Goal: Learn about a topic

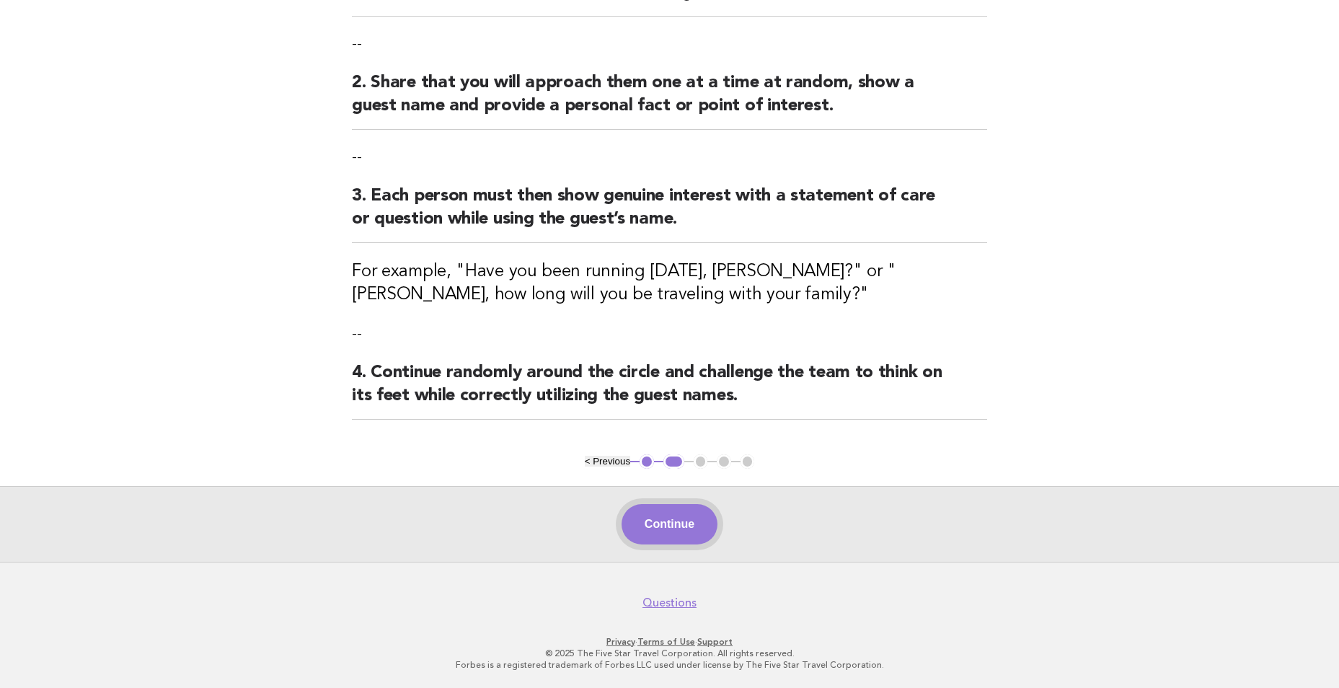
click at [666, 526] on button "Continue" at bounding box center [669, 524] width 96 height 40
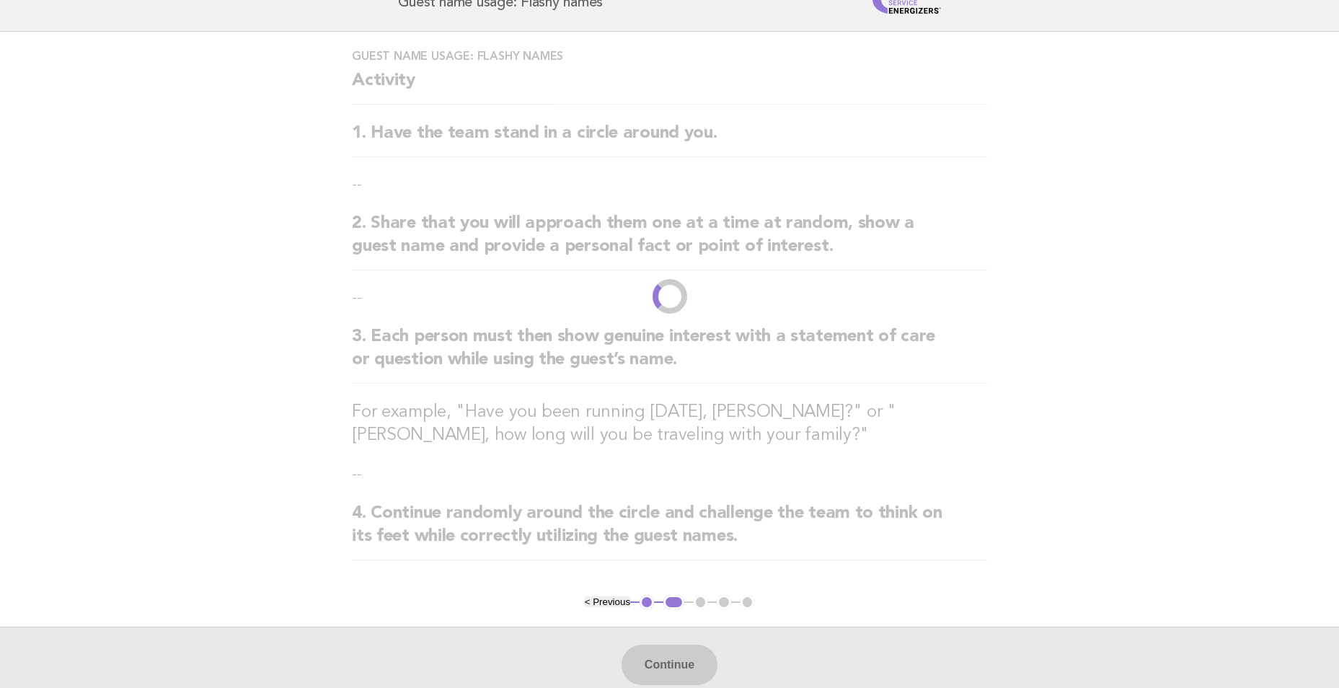
scroll to position [144, 0]
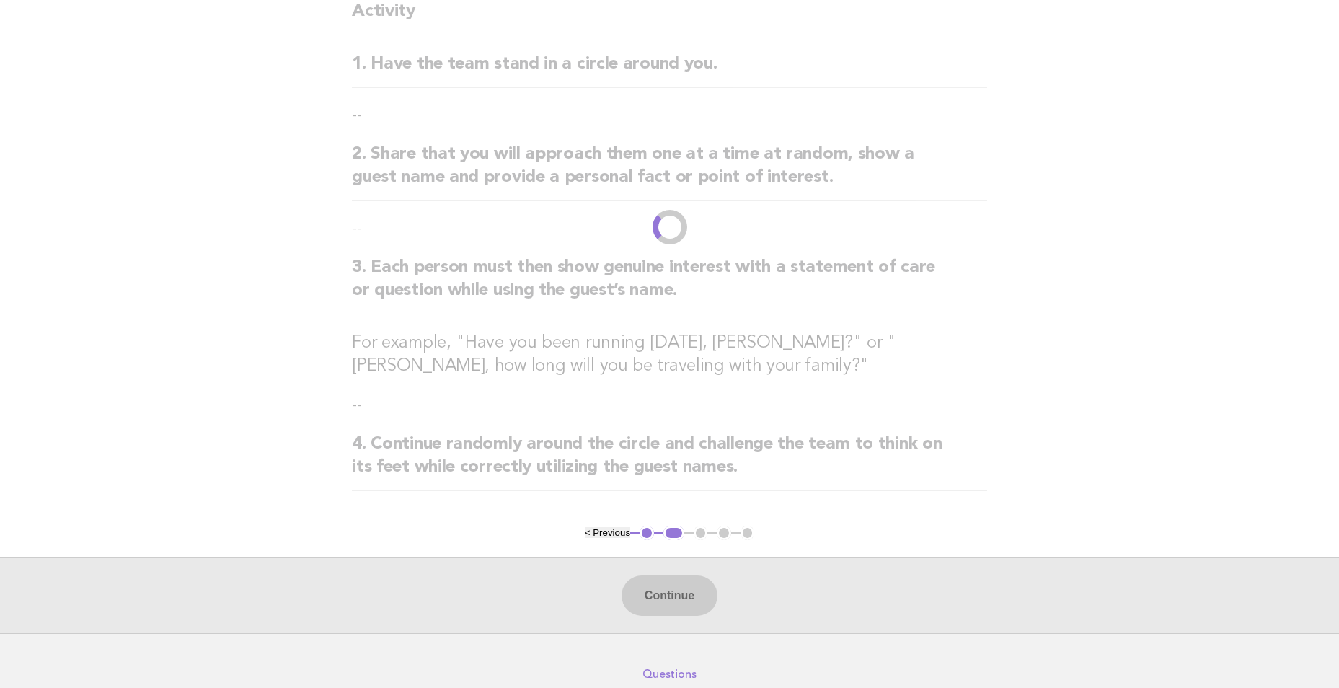
click at [691, 594] on div "Continue" at bounding box center [669, 595] width 1339 height 76
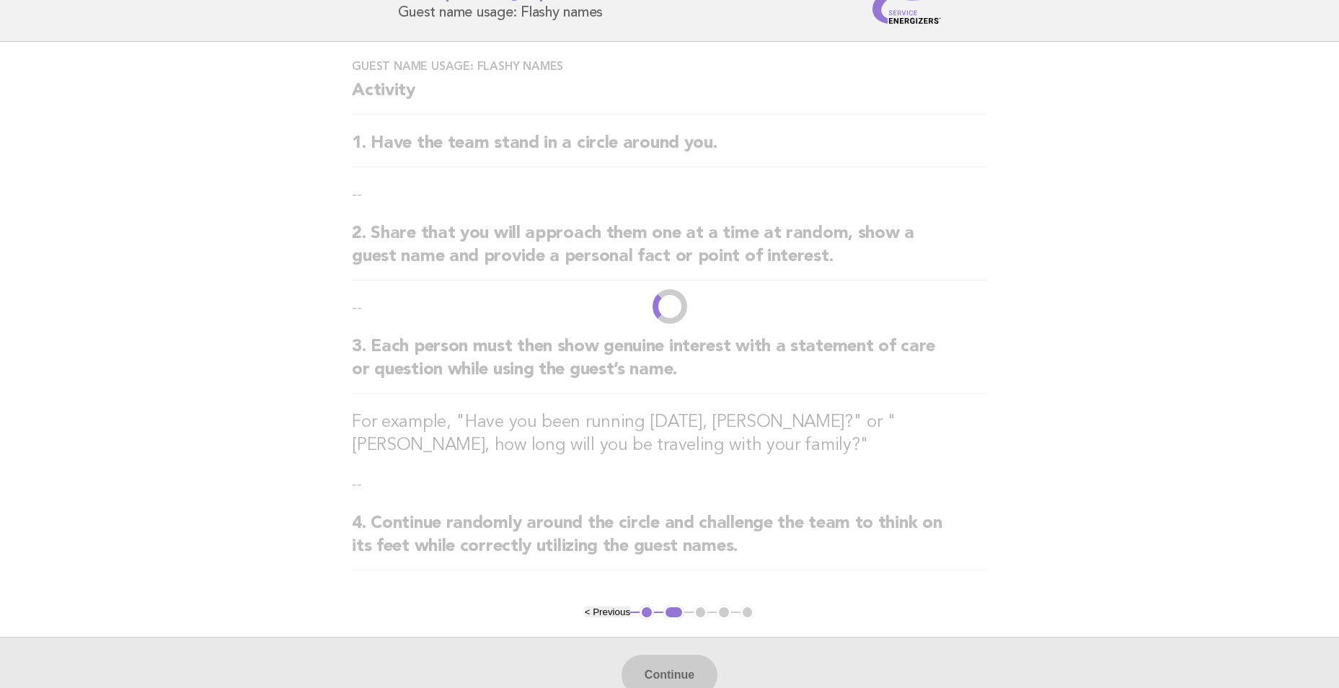
scroll to position [0, 0]
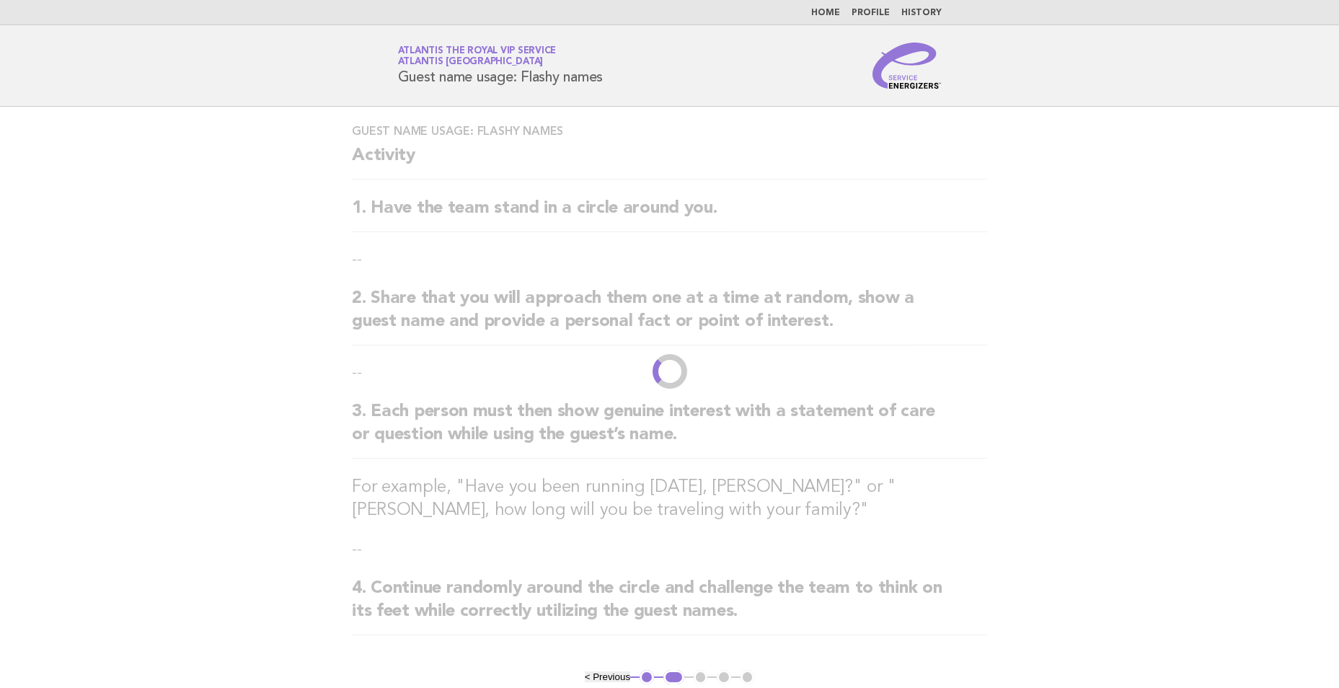
click at [825, 10] on link "Home" at bounding box center [825, 13] width 29 height 9
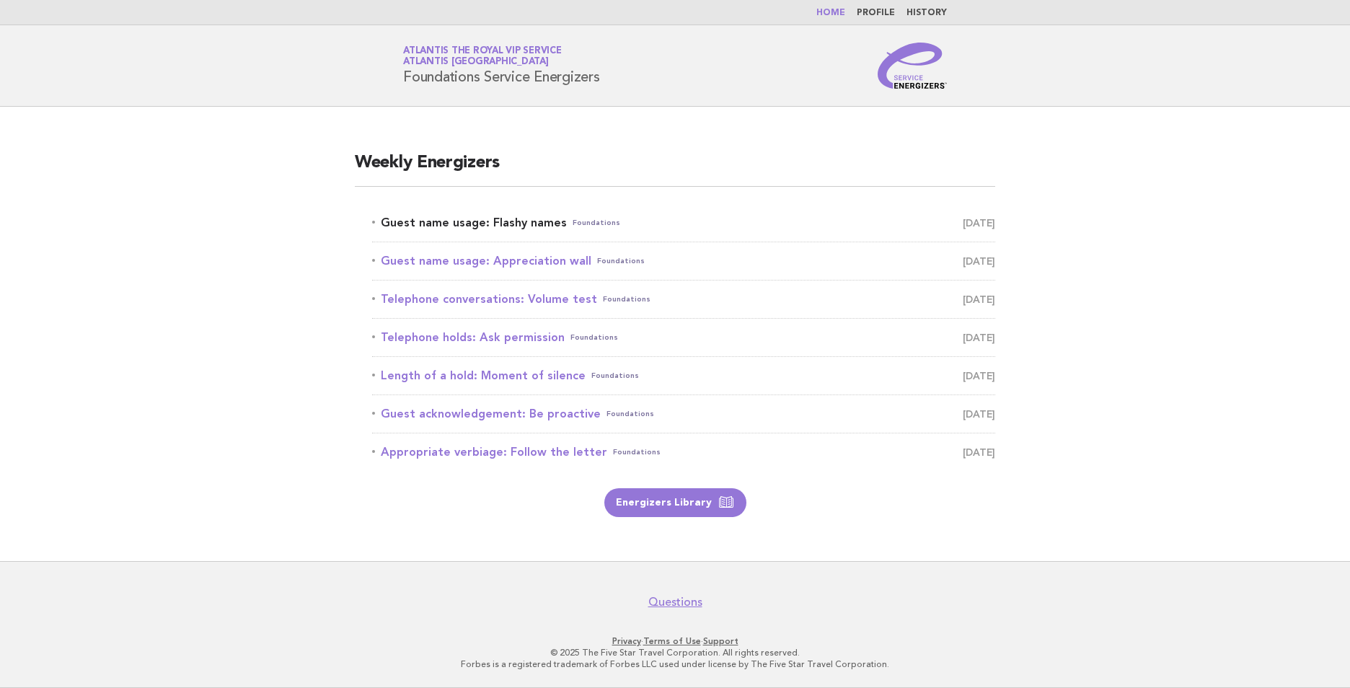
click at [491, 224] on link "Guest name usage: Flashy names Foundations August 17" at bounding box center [683, 223] width 623 height 20
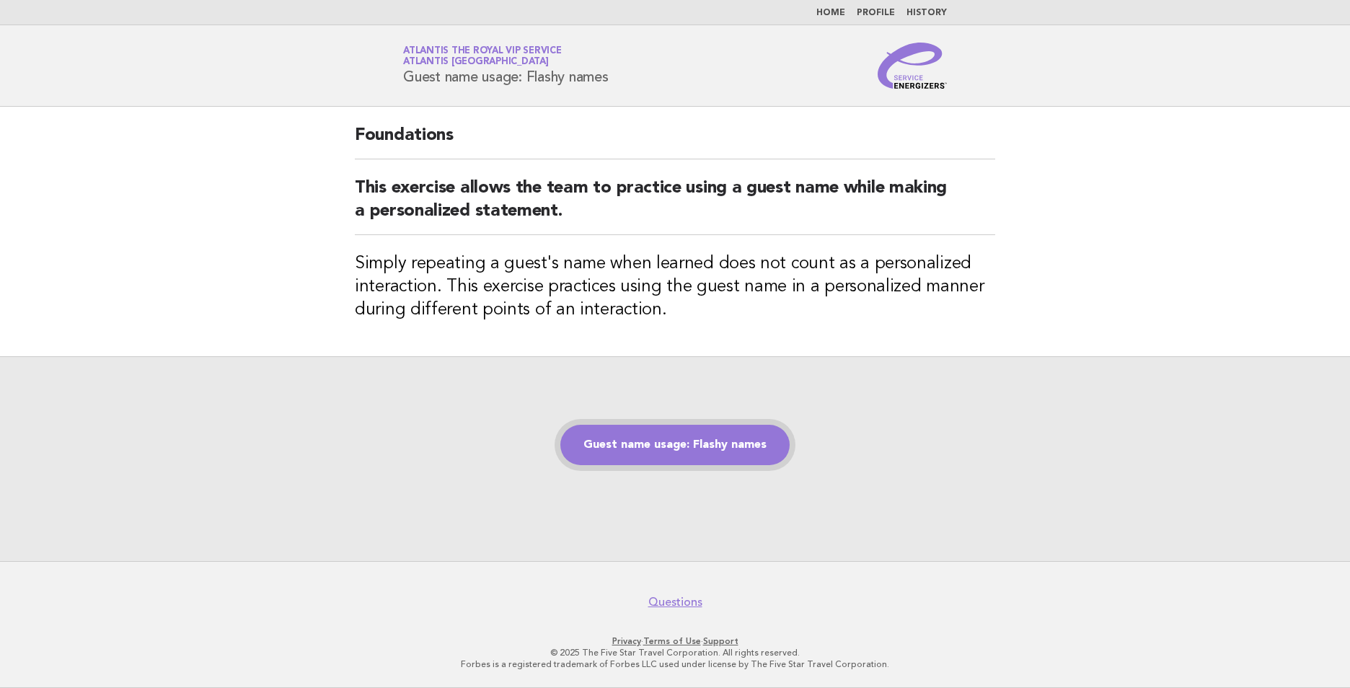
click at [627, 446] on link "Guest name usage: Flashy names" at bounding box center [674, 445] width 229 height 40
click at [720, 452] on link "Guest name usage: Flashy names" at bounding box center [674, 445] width 229 height 40
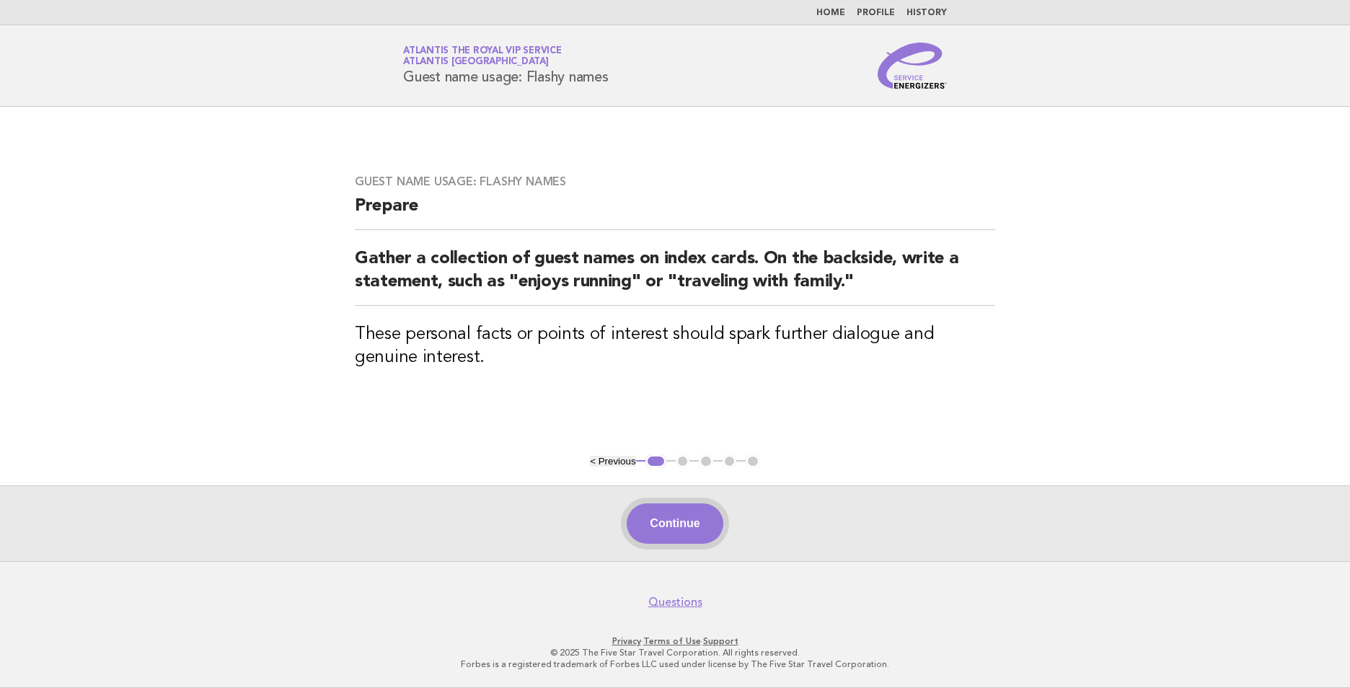
click at [676, 506] on button "Continue" at bounding box center [675, 523] width 96 height 40
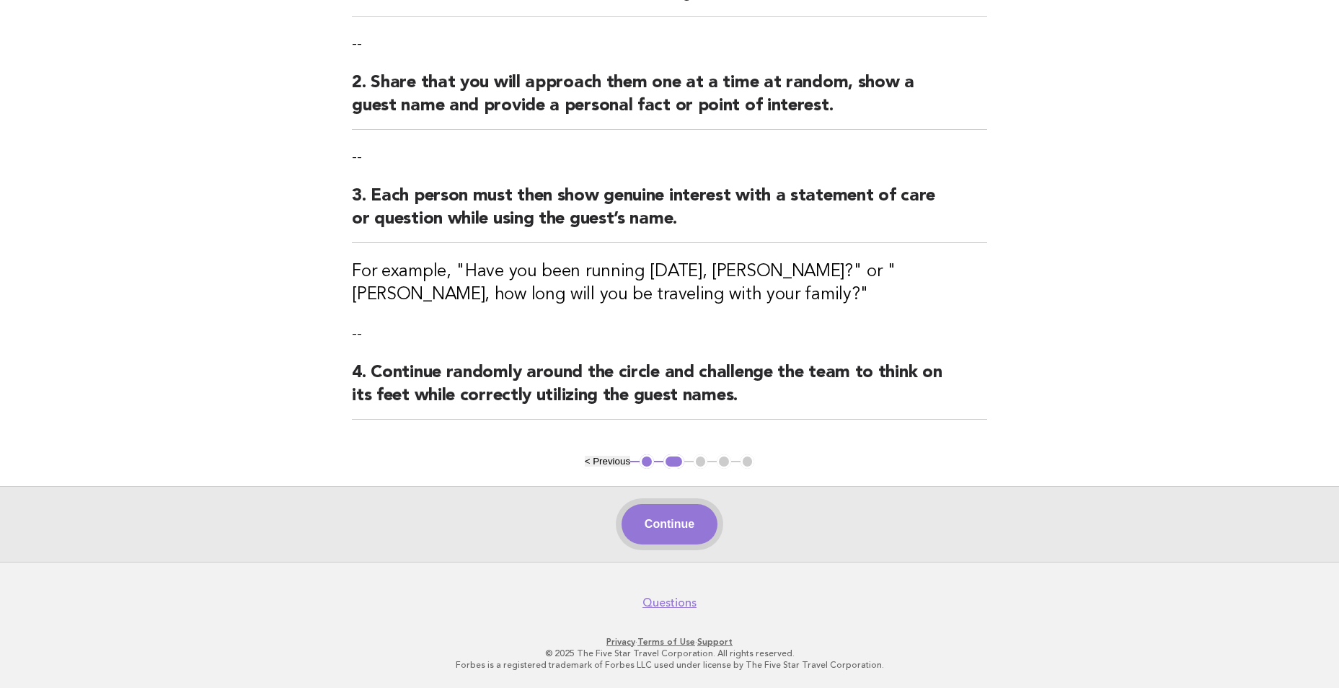
click at [699, 534] on button "Continue" at bounding box center [669, 524] width 96 height 40
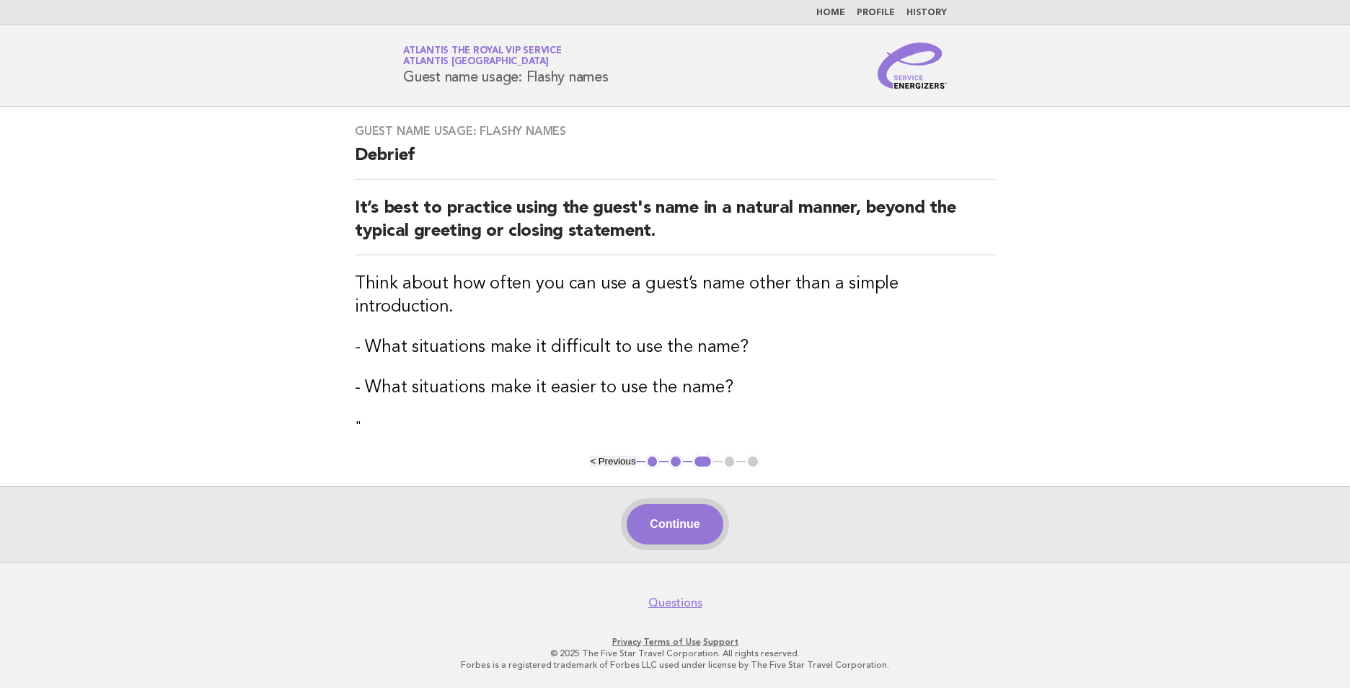
click at [675, 526] on button "Continue" at bounding box center [675, 524] width 96 height 40
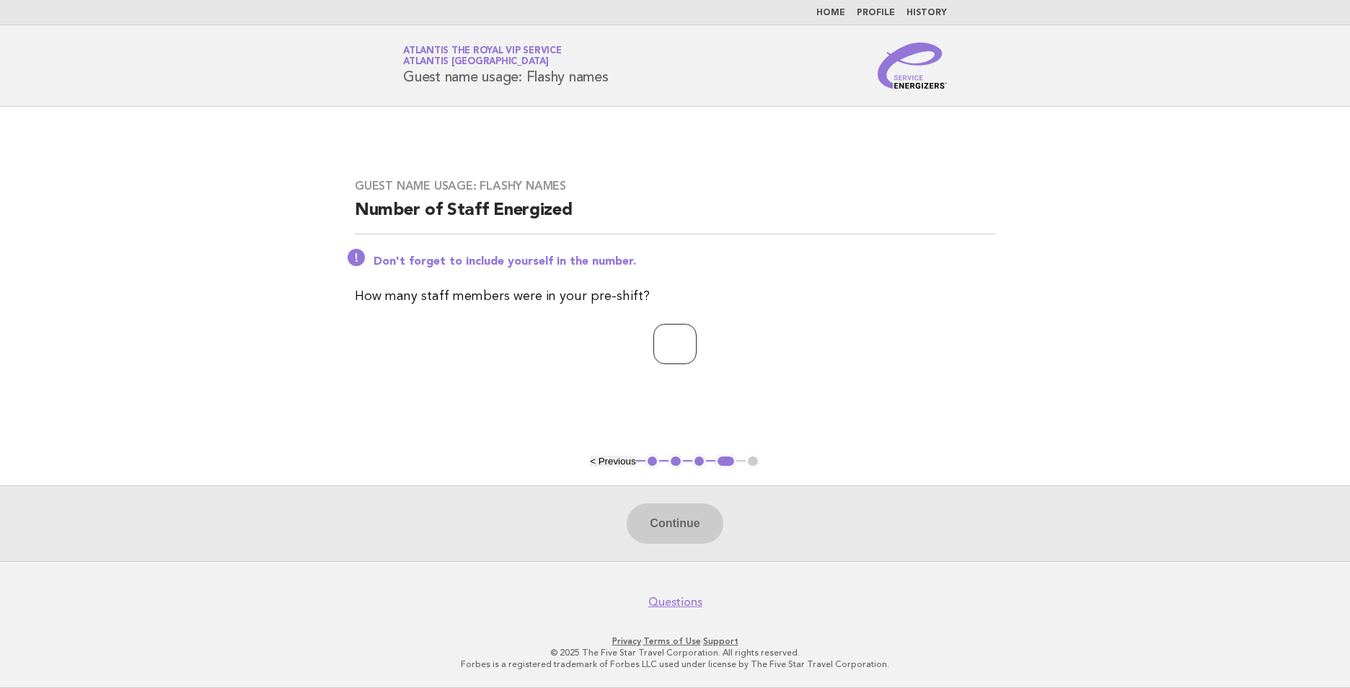
click at [674, 347] on input "number" at bounding box center [674, 344] width 43 height 40
type input "*"
click at [662, 513] on button "Continue" at bounding box center [675, 523] width 96 height 40
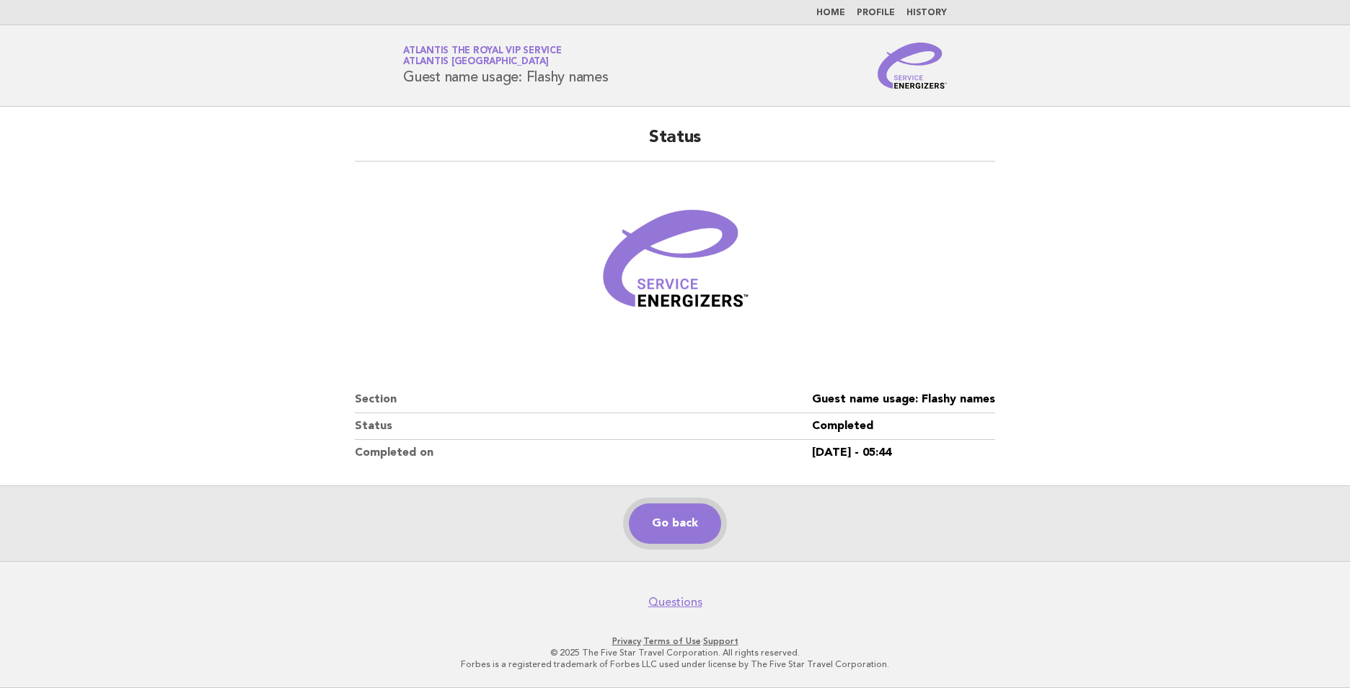
click at [690, 533] on link "Go back" at bounding box center [675, 523] width 92 height 40
